Goal: Task Accomplishment & Management: Use online tool/utility

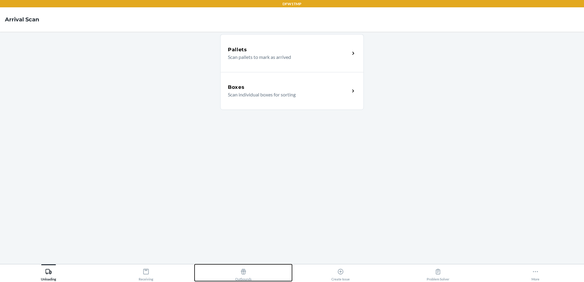
click at [239, 277] on div "Outbounds" at bounding box center [243, 273] width 16 height 15
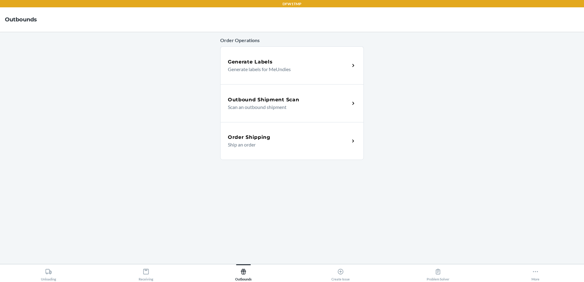
click at [236, 105] on p "Scan an outbound shipment" at bounding box center [286, 107] width 117 height 7
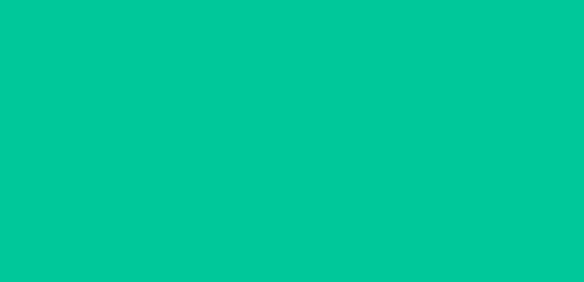
type input "09/30/2025"
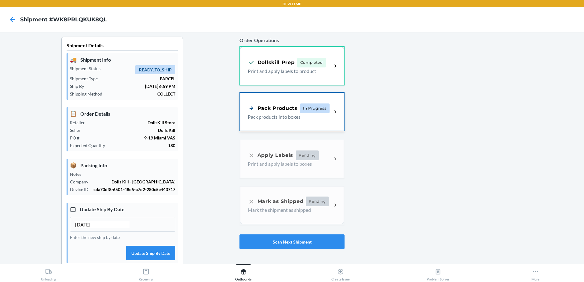
click at [287, 118] on p "Pack products into boxes" at bounding box center [287, 116] width 79 height 7
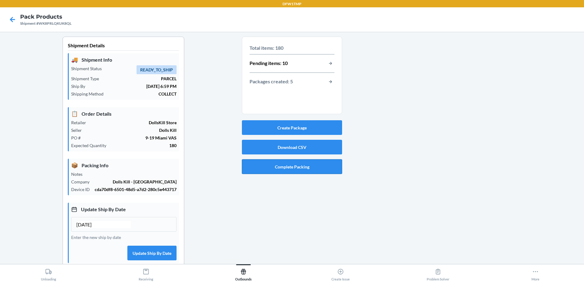
click at [290, 168] on button "Complete Packing" at bounding box center [292, 166] width 100 height 15
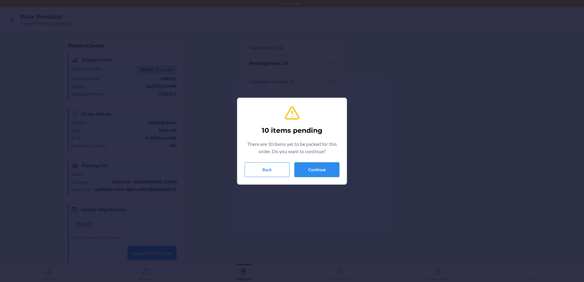
click at [305, 167] on button "Continue" at bounding box center [316, 170] width 45 height 15
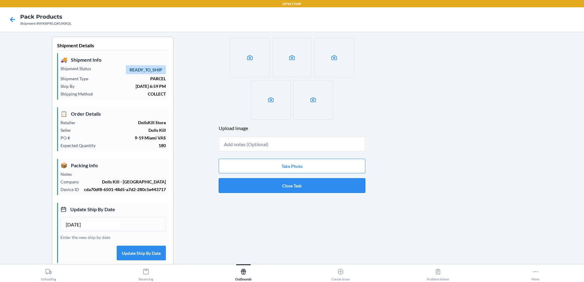
click at [303, 182] on button "Close Task" at bounding box center [292, 185] width 147 height 15
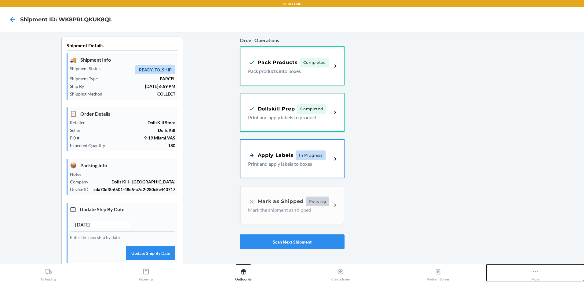
click at [534, 275] on icon at bounding box center [535, 272] width 7 height 7
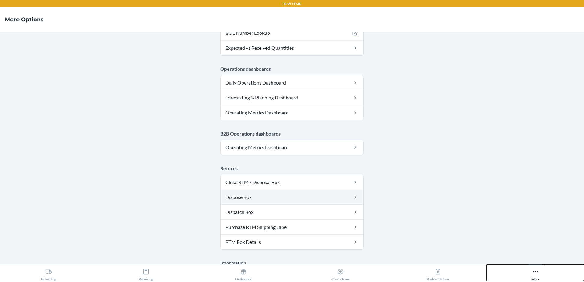
scroll to position [320, 0]
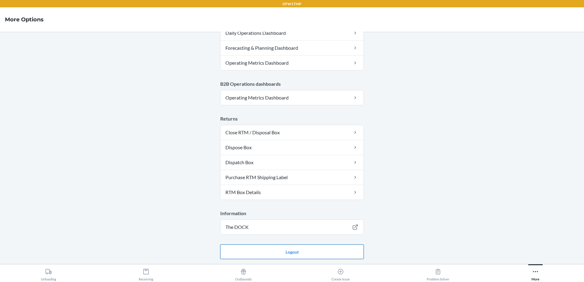
click at [285, 255] on button "Logout" at bounding box center [292, 252] width 144 height 15
